Goal: Contribute content

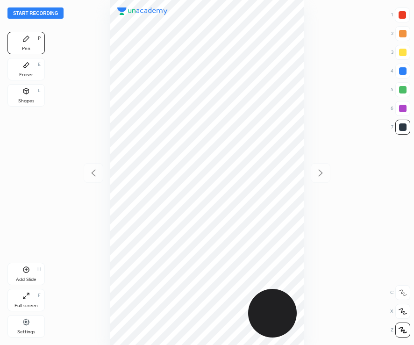
scroll to position [345, 264]
click at [39, 12] on button "Start recording" at bounding box center [35, 12] width 56 height 11
click at [403, 12] on div at bounding box center [402, 14] width 7 height 7
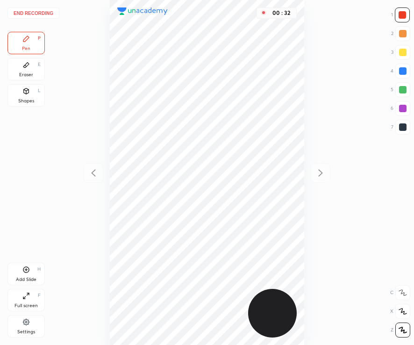
click at [410, 132] on div at bounding box center [403, 127] width 15 height 15
click at [402, 126] on div at bounding box center [402, 126] width 7 height 7
click at [404, 129] on div at bounding box center [402, 126] width 7 height 7
click at [403, 75] on div at bounding box center [403, 71] width 15 height 15
click at [399, 92] on div at bounding box center [402, 89] width 7 height 7
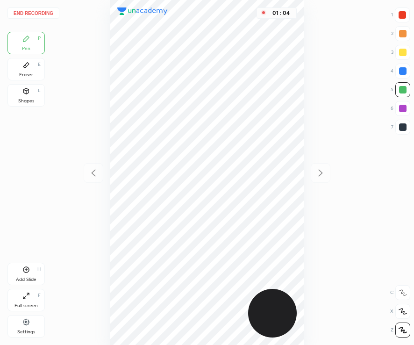
click at [407, 111] on div at bounding box center [403, 108] width 15 height 15
click at [24, 280] on div "Add Slide" at bounding box center [26, 279] width 21 height 5
click at [28, 95] on div "Shapes L" at bounding box center [25, 95] width 37 height 22
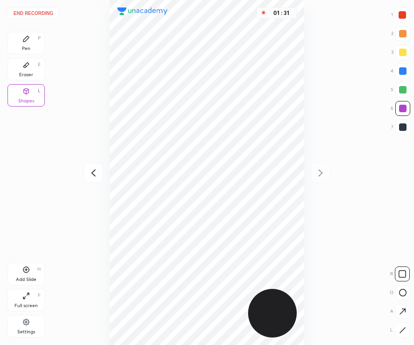
click at [17, 30] on div "End recording 1 2 3 4 5 6 7 R O A L C X Z Erase all C X Z Pen P Eraser E Shapes…" at bounding box center [207, 172] width 414 height 345
click at [24, 41] on icon at bounding box center [26, 39] width 6 height 6
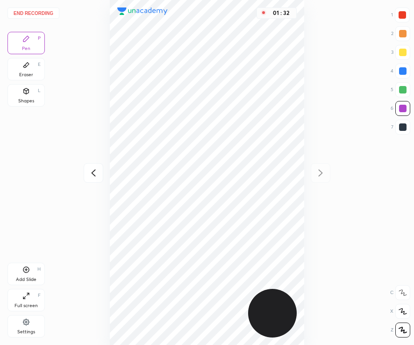
click at [27, 277] on div "Add Slide" at bounding box center [26, 279] width 21 height 5
click at [94, 172] on icon at bounding box center [93, 172] width 11 height 11
click at [92, 172] on icon at bounding box center [93, 172] width 11 height 11
click at [404, 56] on div at bounding box center [402, 52] width 7 height 7
click at [402, 130] on div at bounding box center [402, 126] width 7 height 7
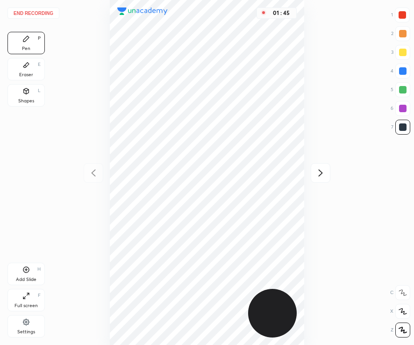
click at [320, 174] on icon at bounding box center [320, 172] width 11 height 11
click at [319, 173] on icon at bounding box center [320, 172] width 11 height 11
click at [396, 111] on div at bounding box center [403, 108] width 15 height 15
click at [401, 87] on div at bounding box center [402, 89] width 7 height 7
click at [398, 127] on div at bounding box center [403, 127] width 15 height 15
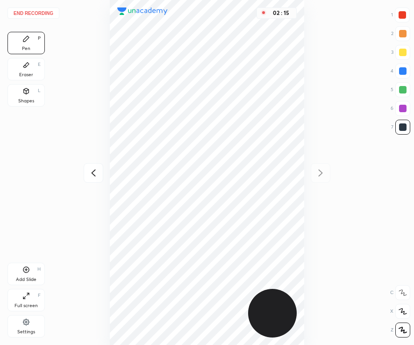
click at [403, 72] on div at bounding box center [402, 70] width 7 height 7
click at [23, 279] on div "Add Slide" at bounding box center [26, 279] width 21 height 5
click at [403, 14] on div at bounding box center [402, 14] width 7 height 7
click at [400, 109] on div at bounding box center [402, 108] width 7 height 7
click at [36, 80] on div "Pen P Eraser E Shapes L" at bounding box center [25, 71] width 37 height 79
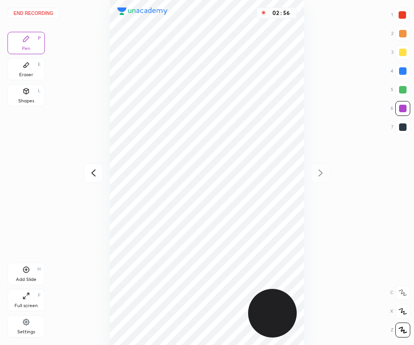
click at [21, 68] on div "Eraser E" at bounding box center [25, 69] width 37 height 22
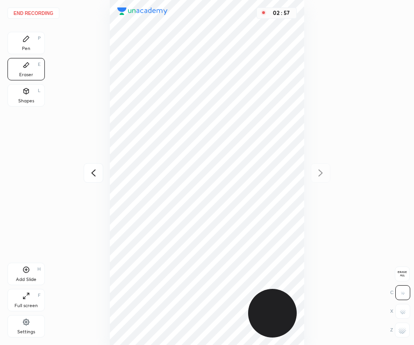
click at [404, 333] on rect at bounding box center [403, 333] width 1 height 1
click at [43, 42] on div "Pen P" at bounding box center [25, 43] width 37 height 22
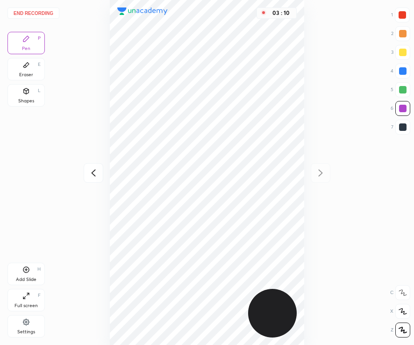
click at [403, 72] on div at bounding box center [402, 70] width 7 height 7
click at [408, 124] on div at bounding box center [403, 127] width 15 height 15
click at [29, 273] on icon at bounding box center [25, 269] width 7 height 7
click at [401, 10] on div at bounding box center [402, 14] width 15 height 15
click at [29, 96] on div "Shapes L" at bounding box center [25, 95] width 37 height 22
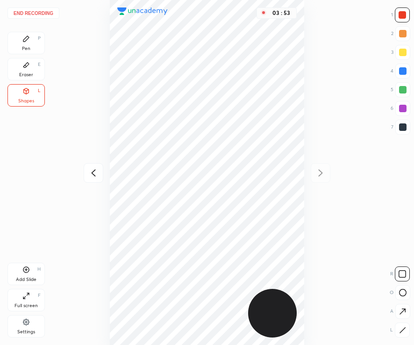
click at [25, 44] on div "Pen P" at bounding box center [25, 43] width 37 height 22
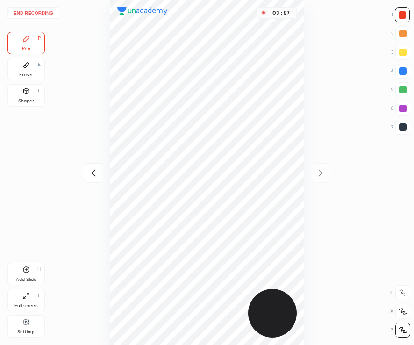
click at [25, 14] on button "End recording" at bounding box center [33, 12] width 52 height 11
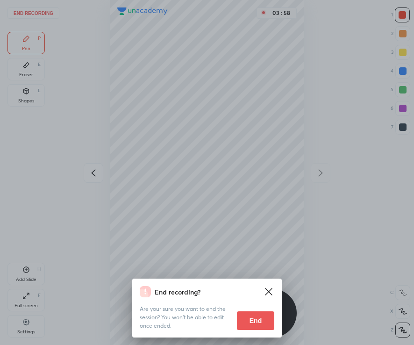
click at [256, 322] on button "End" at bounding box center [255, 320] width 37 height 19
